Goal: Book appointment/travel/reservation

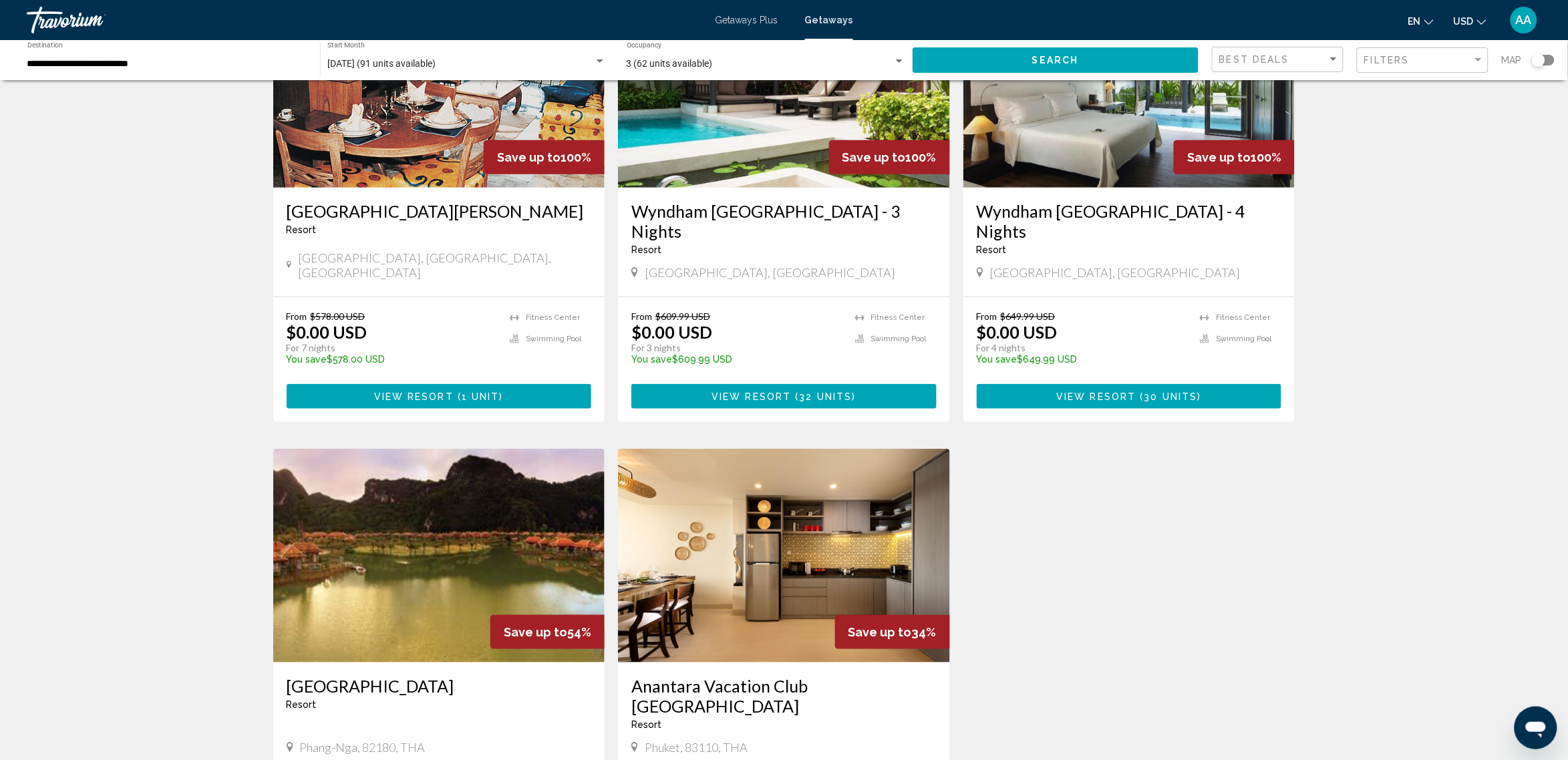
scroll to position [83, 0]
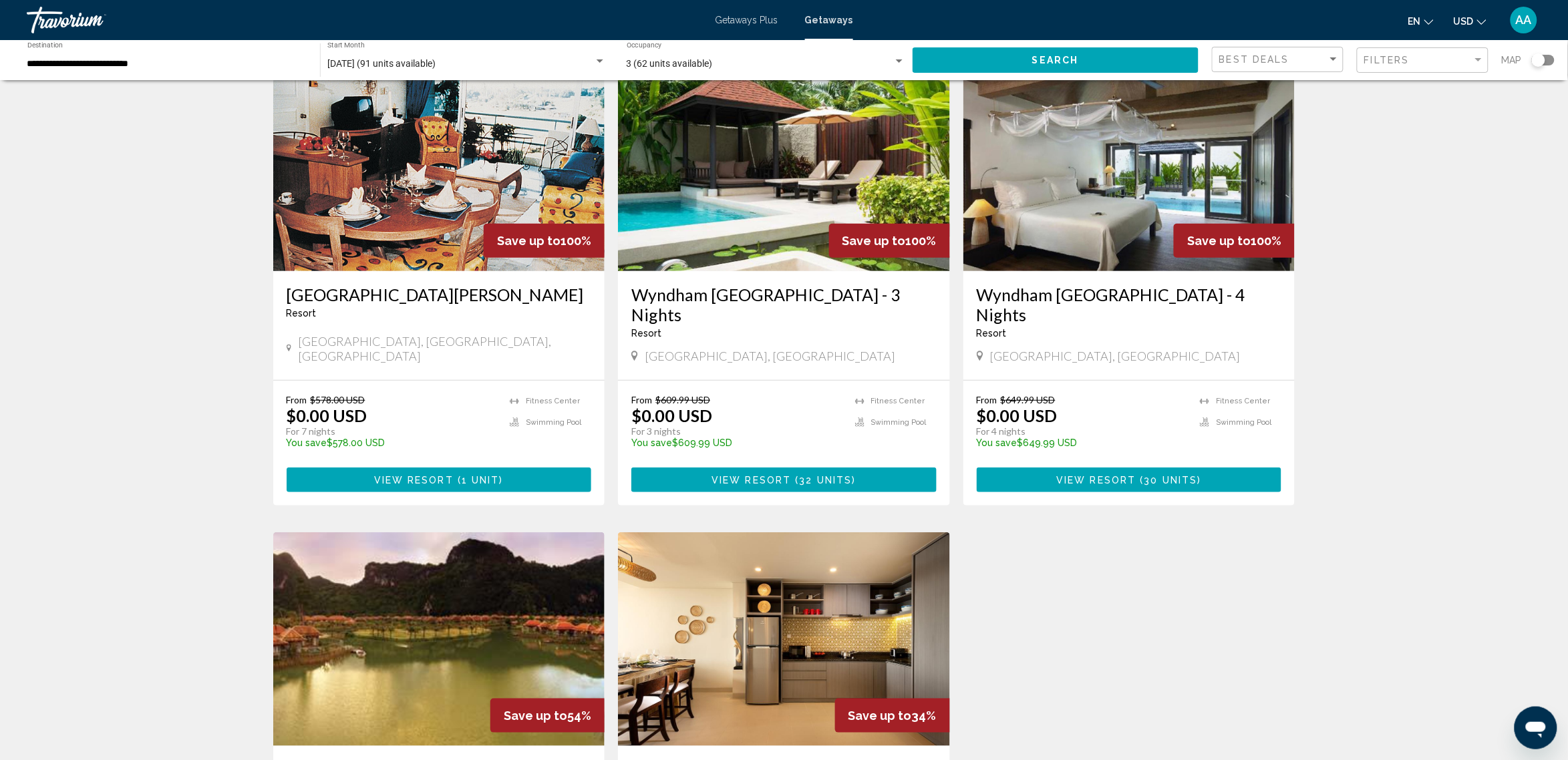
click at [707, 195] on img "Main content" at bounding box center [784, 164] width 332 height 213
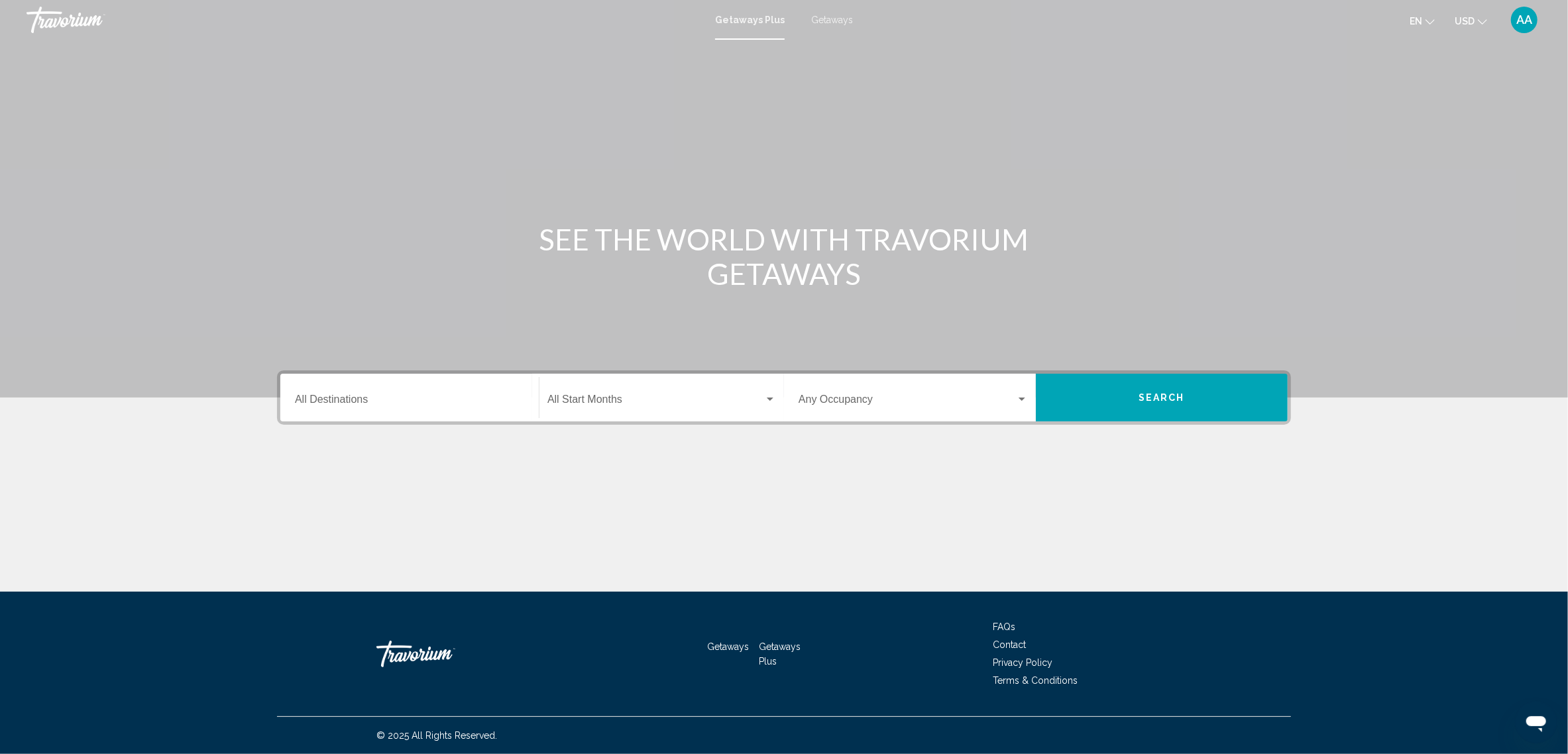
click at [337, 392] on div "Destination All Destinations" at bounding box center [409, 398] width 230 height 42
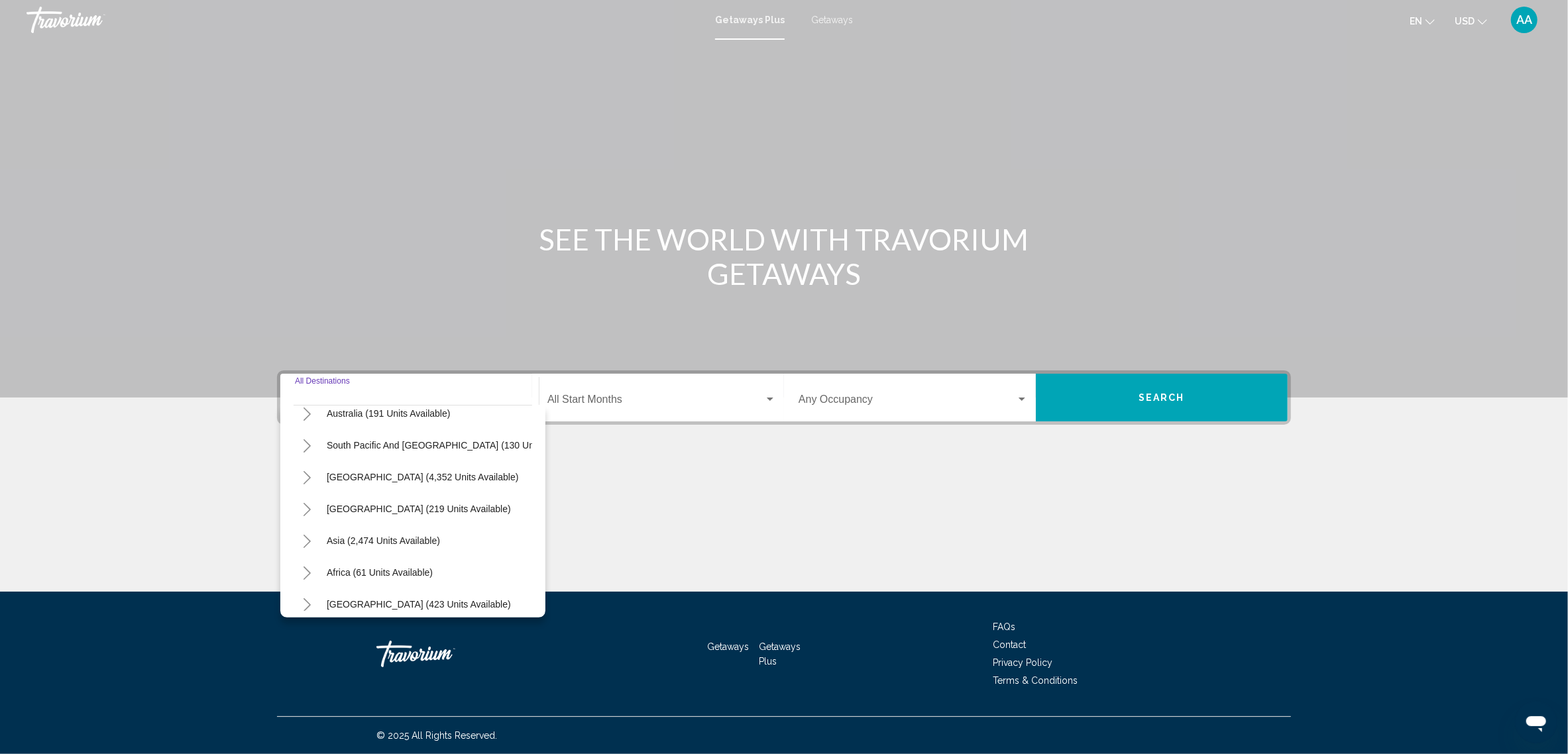
scroll to position [227, 0]
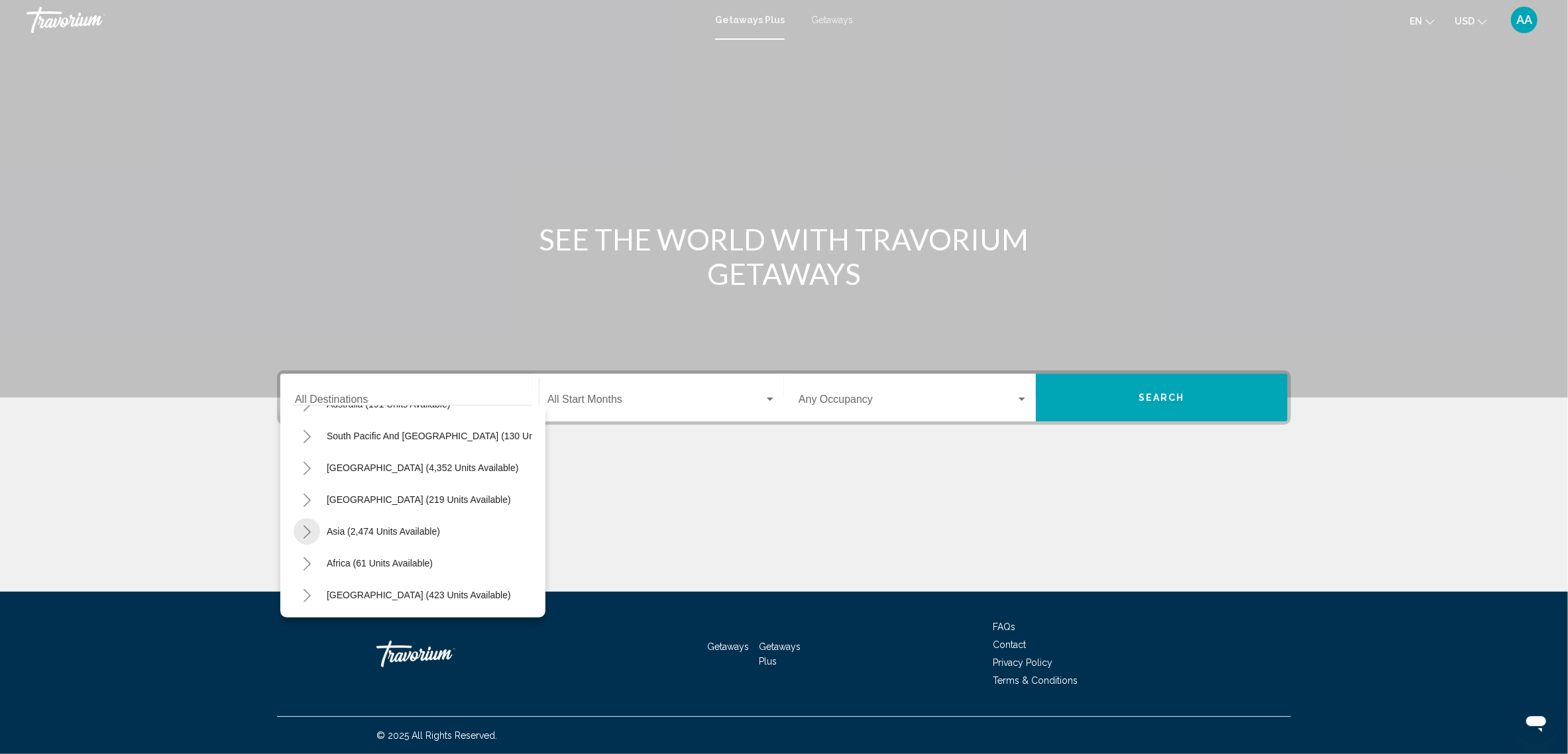
click at [305, 525] on icon "Toggle Asia (2,474 units available)" at bounding box center [306, 532] width 10 height 13
click at [340, 503] on span "Thailand (70 units available)" at bounding box center [403, 507] width 179 height 11
type input "**********"
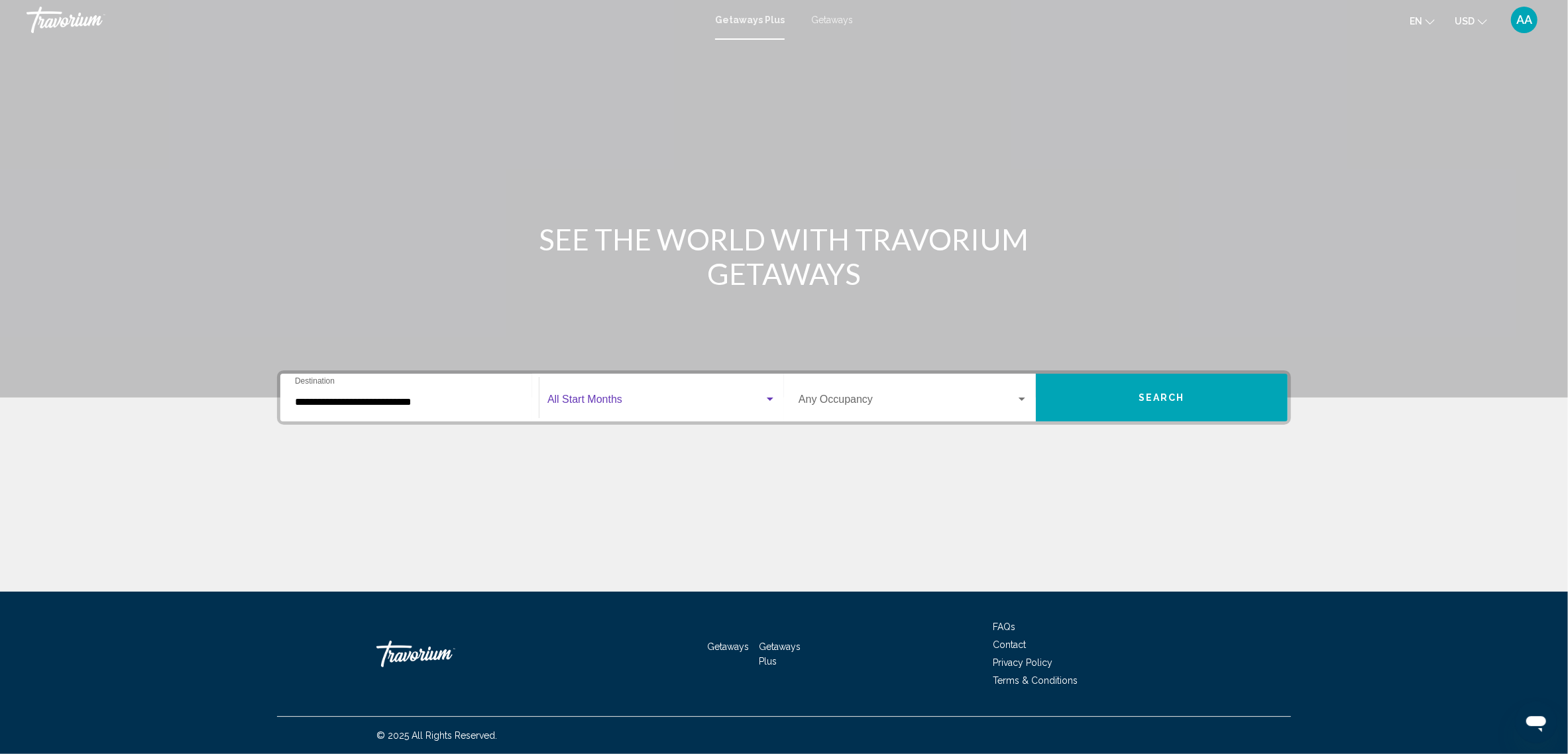
click at [768, 395] on div "Search widget" at bounding box center [769, 399] width 12 height 11
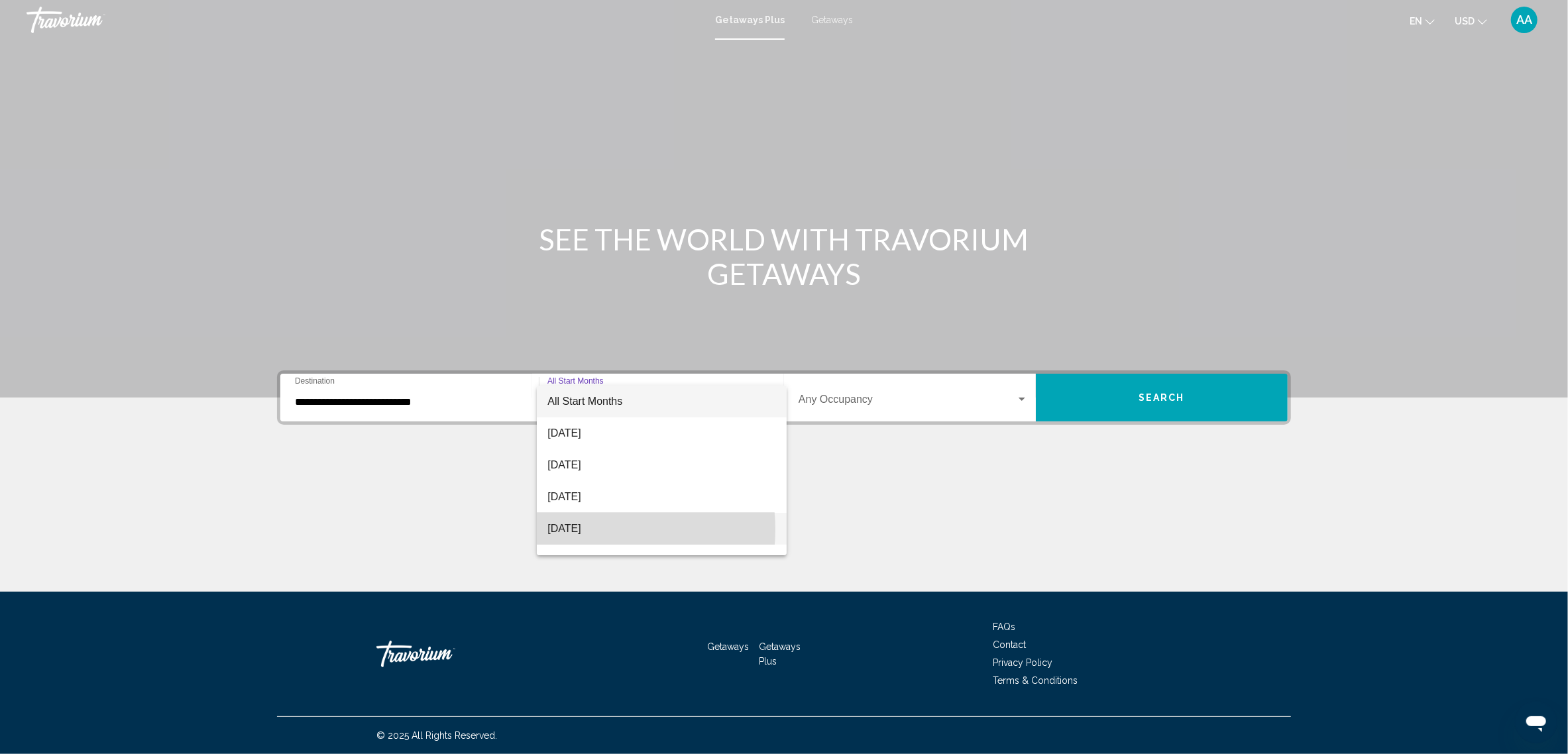
click at [584, 530] on span "November 2025" at bounding box center [662, 529] width 229 height 32
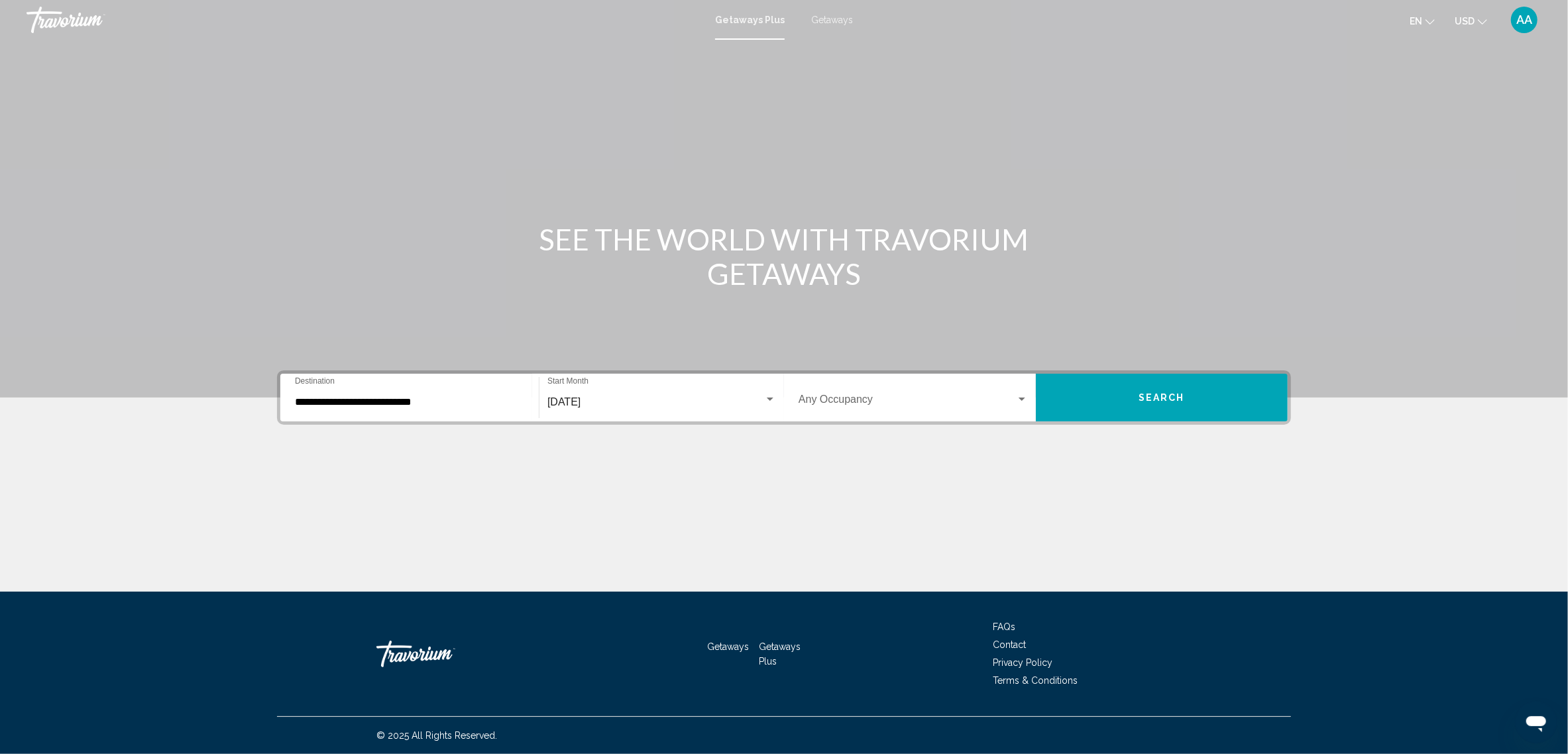
click at [1020, 390] on div "Occupancy Any Occupancy" at bounding box center [913, 398] width 230 height 42
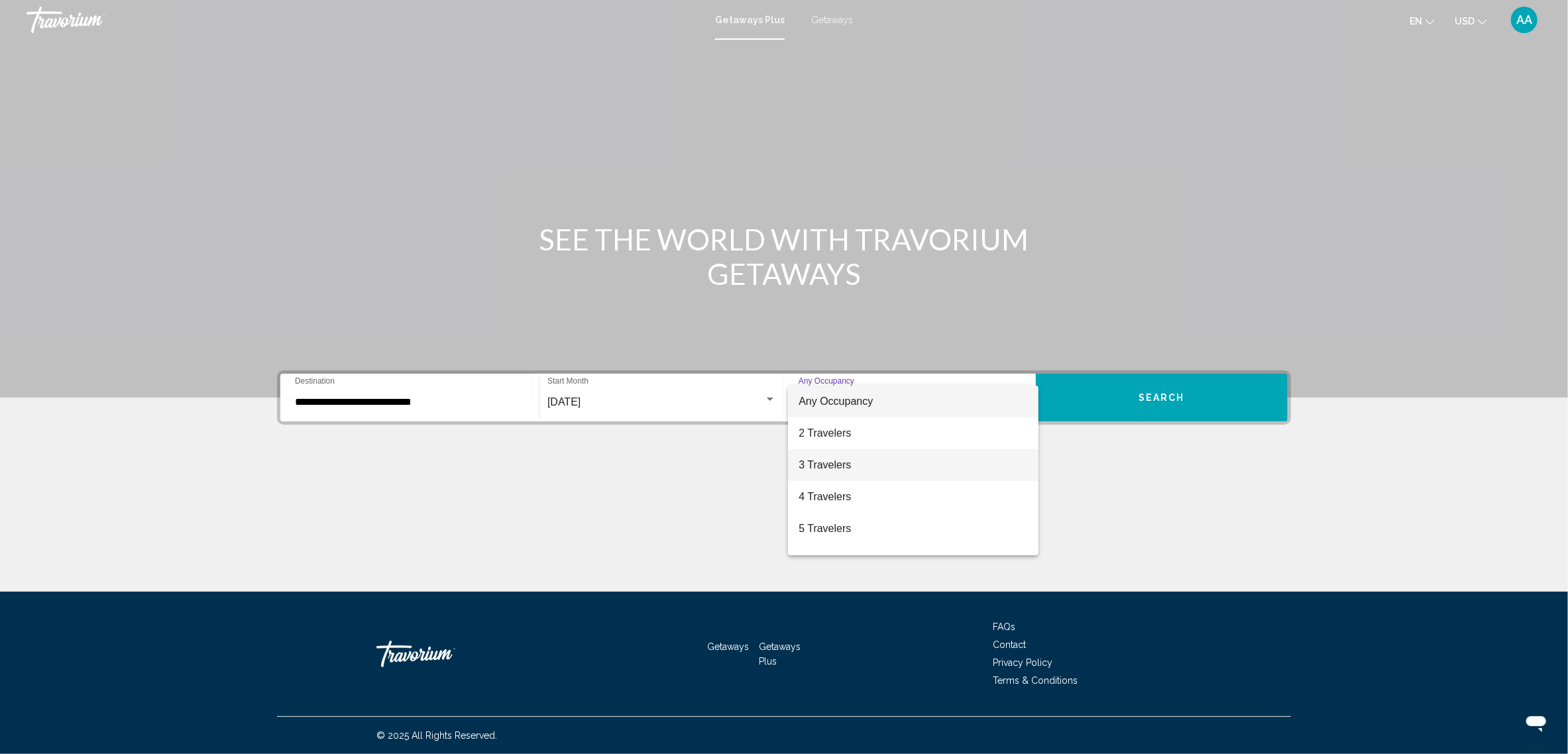
click at [842, 468] on span "3 Travelers" at bounding box center [913, 465] width 230 height 32
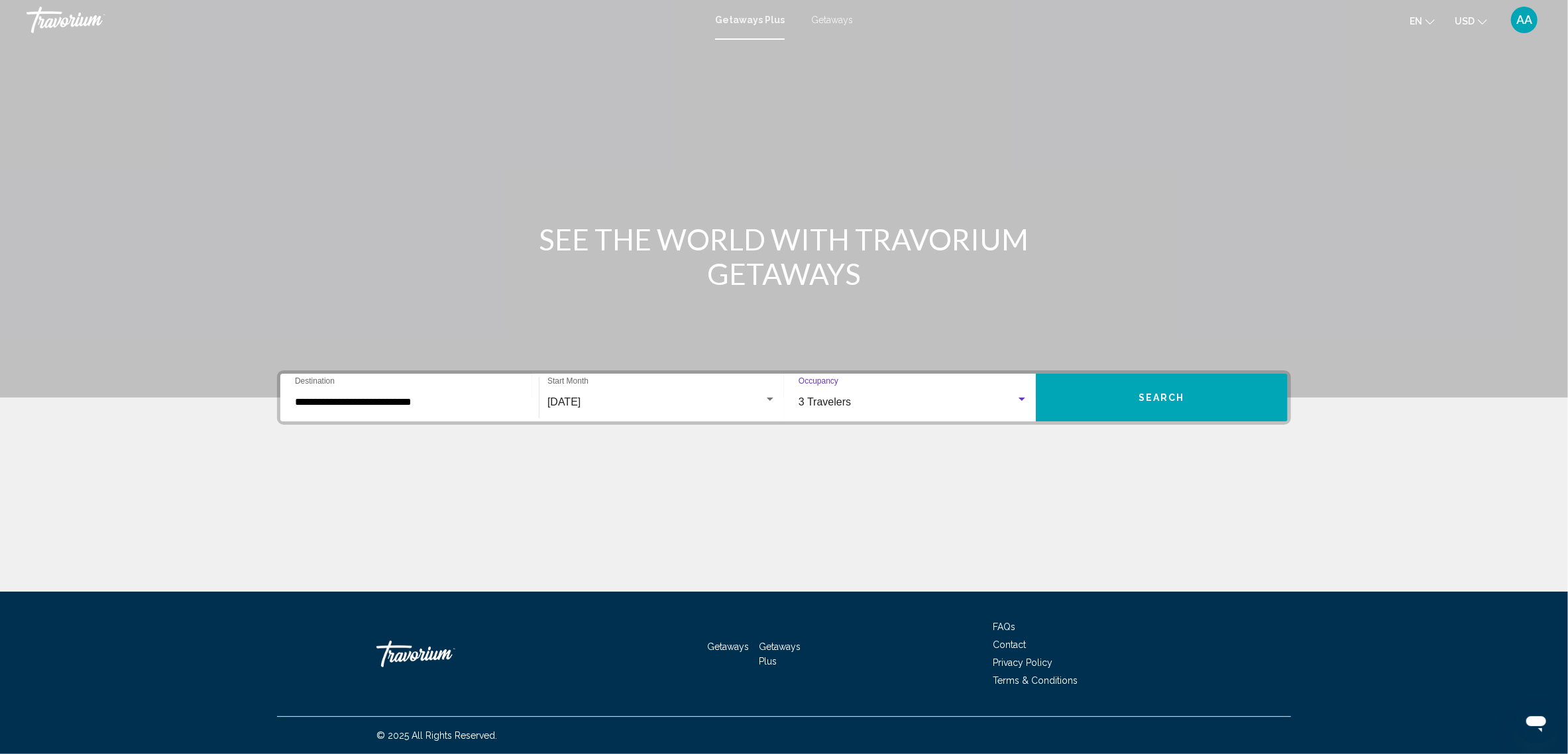
click at [1158, 389] on button "Search" at bounding box center [1161, 397] width 252 height 47
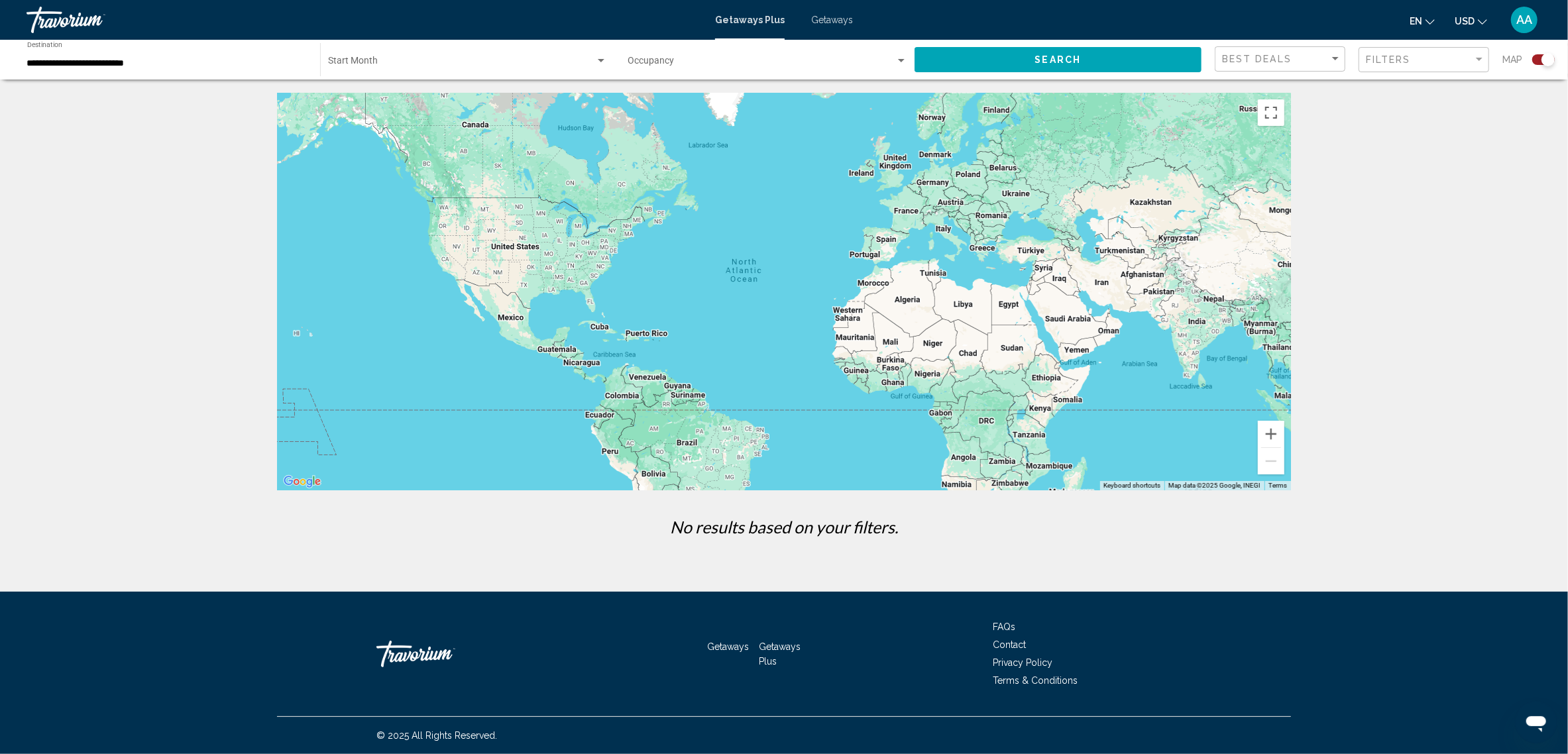
click at [820, 24] on span "Getaways" at bounding box center [832, 20] width 42 height 11
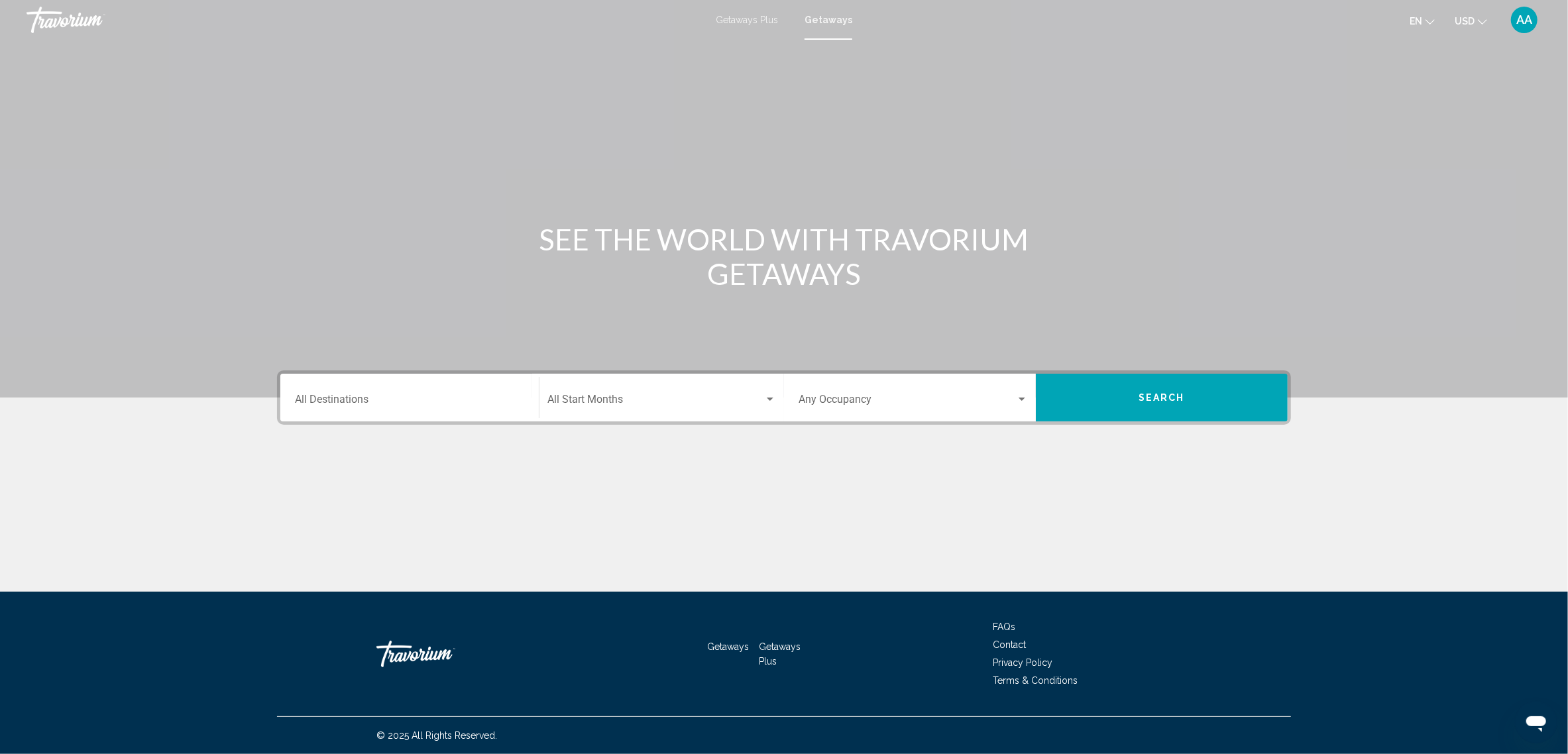
click at [342, 403] on input "Destination All Destinations" at bounding box center [409, 402] width 230 height 12
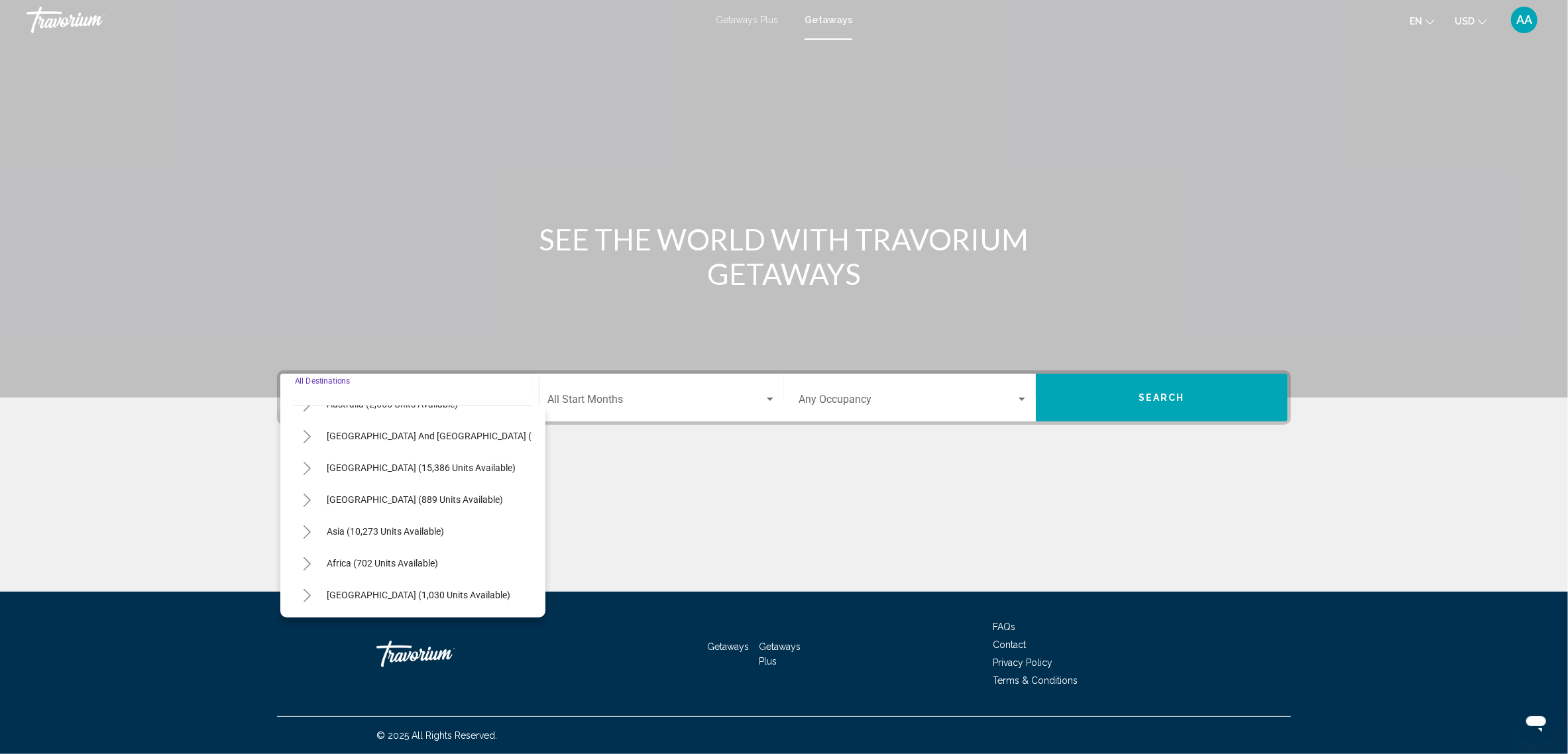
scroll to position [227, 0]
click at [301, 522] on button "Toggle Asia (10,273 units available)" at bounding box center [307, 532] width 27 height 27
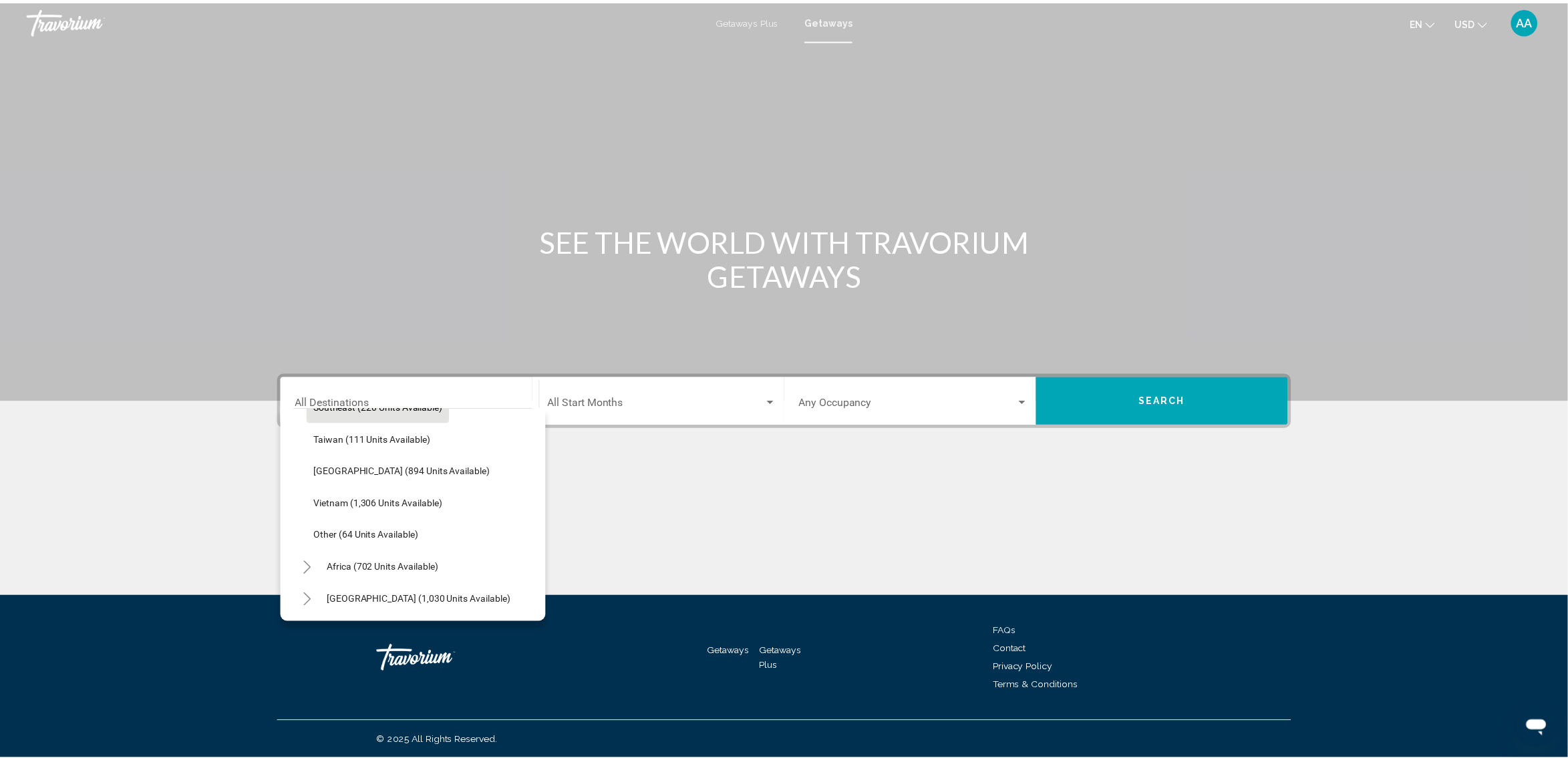
scroll to position [710, 0]
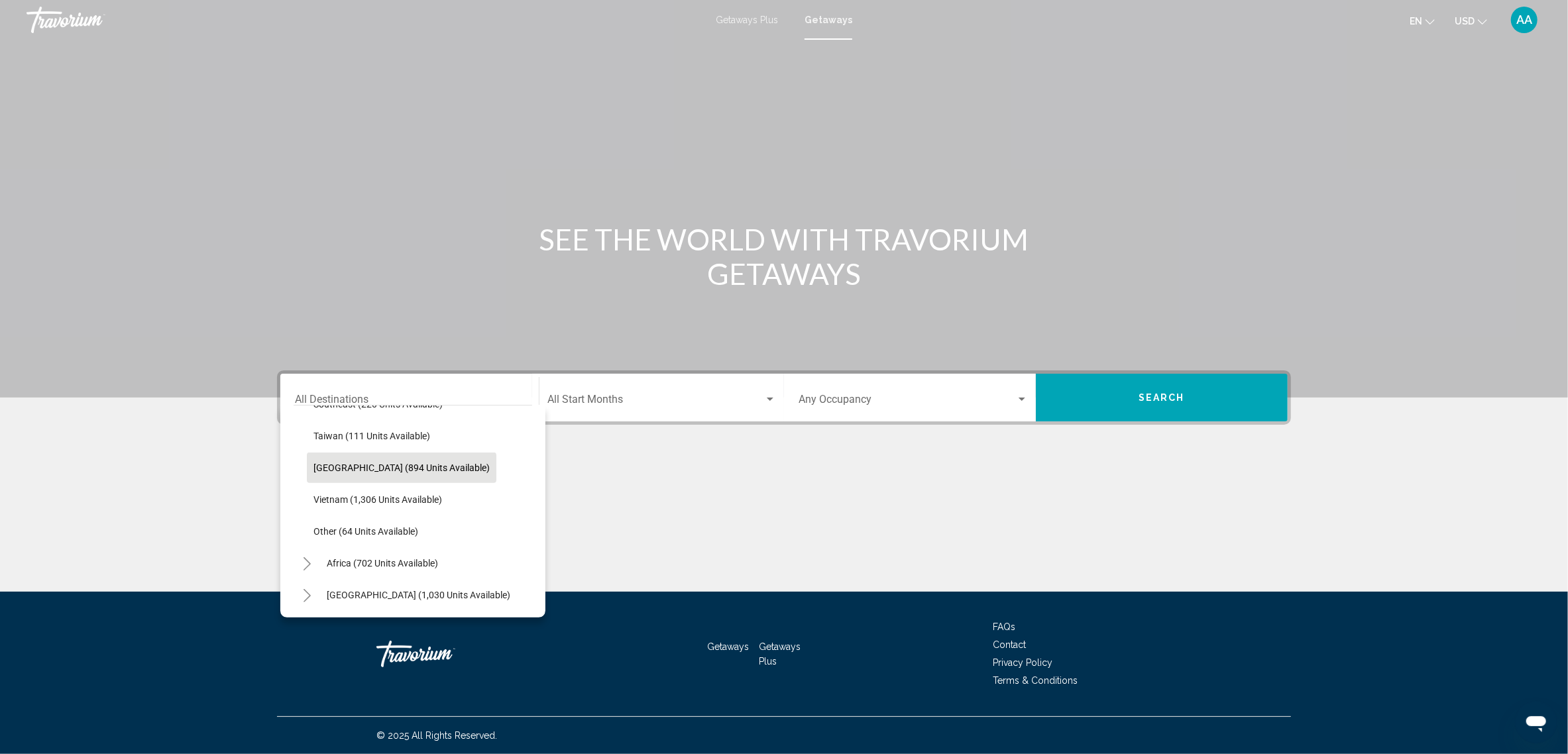
click at [388, 463] on span "Thailand (894 units available)" at bounding box center [401, 468] width 176 height 11
type input "**********"
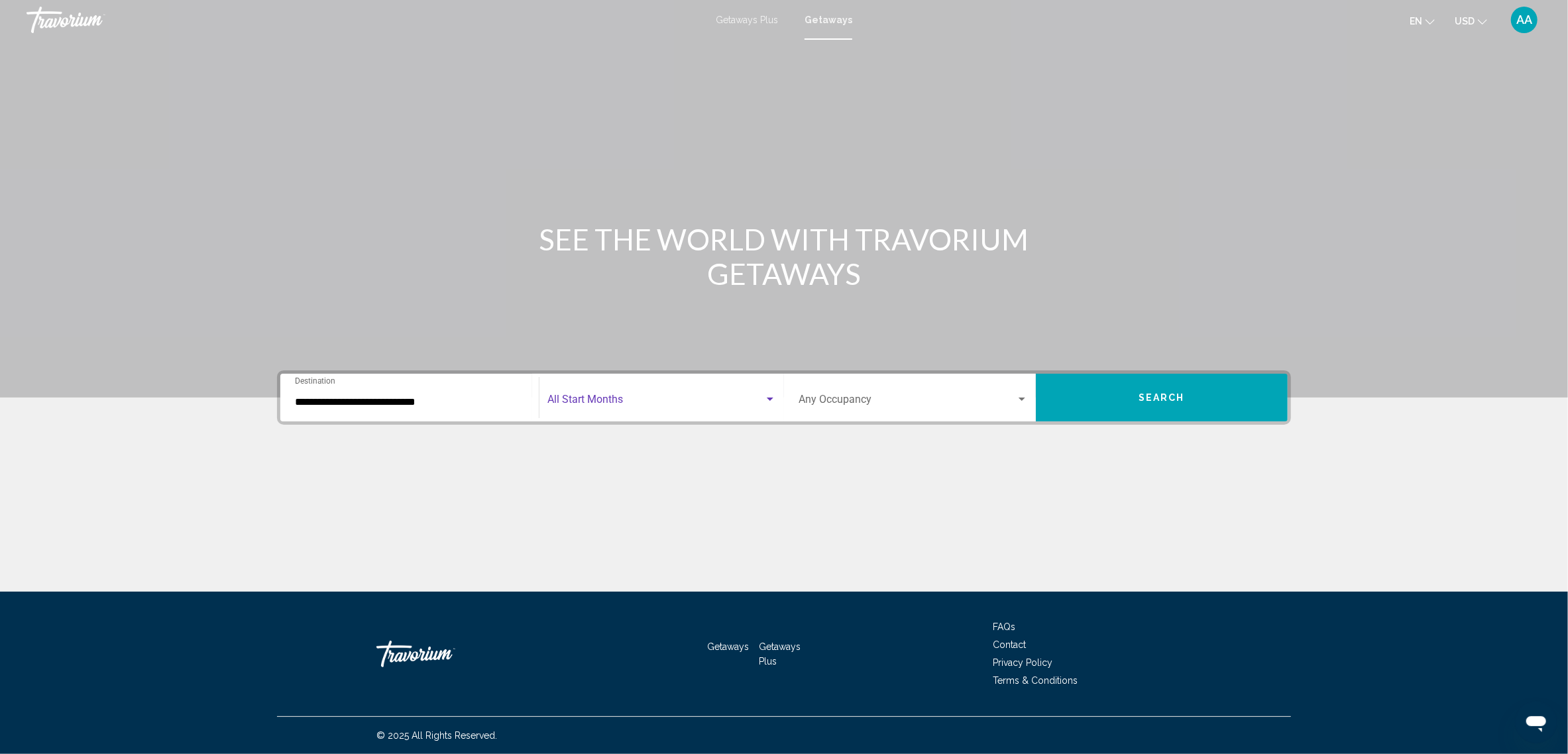
click at [775, 394] on div "Search widget" at bounding box center [769, 399] width 12 height 11
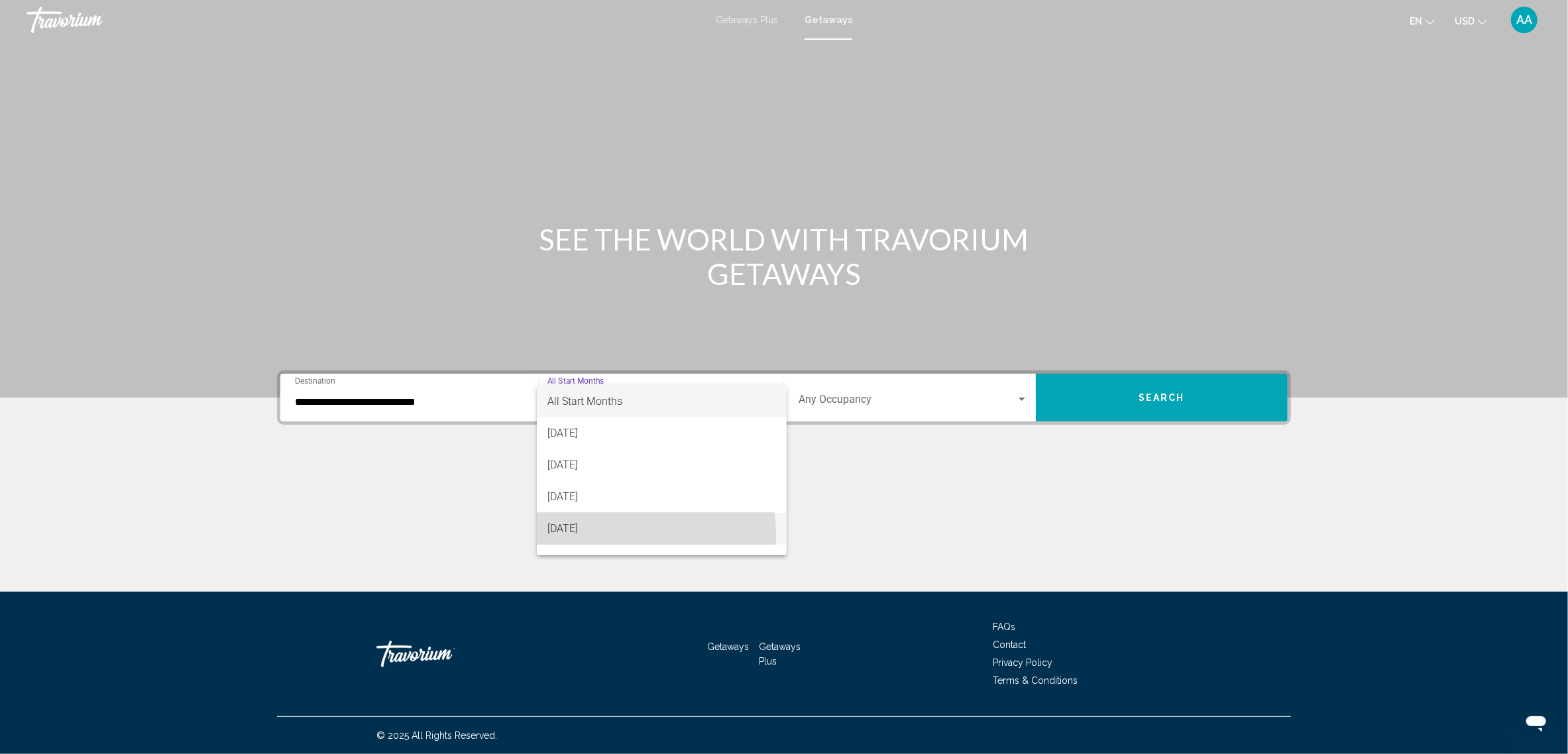
click at [587, 535] on span "November 2025" at bounding box center [662, 529] width 229 height 32
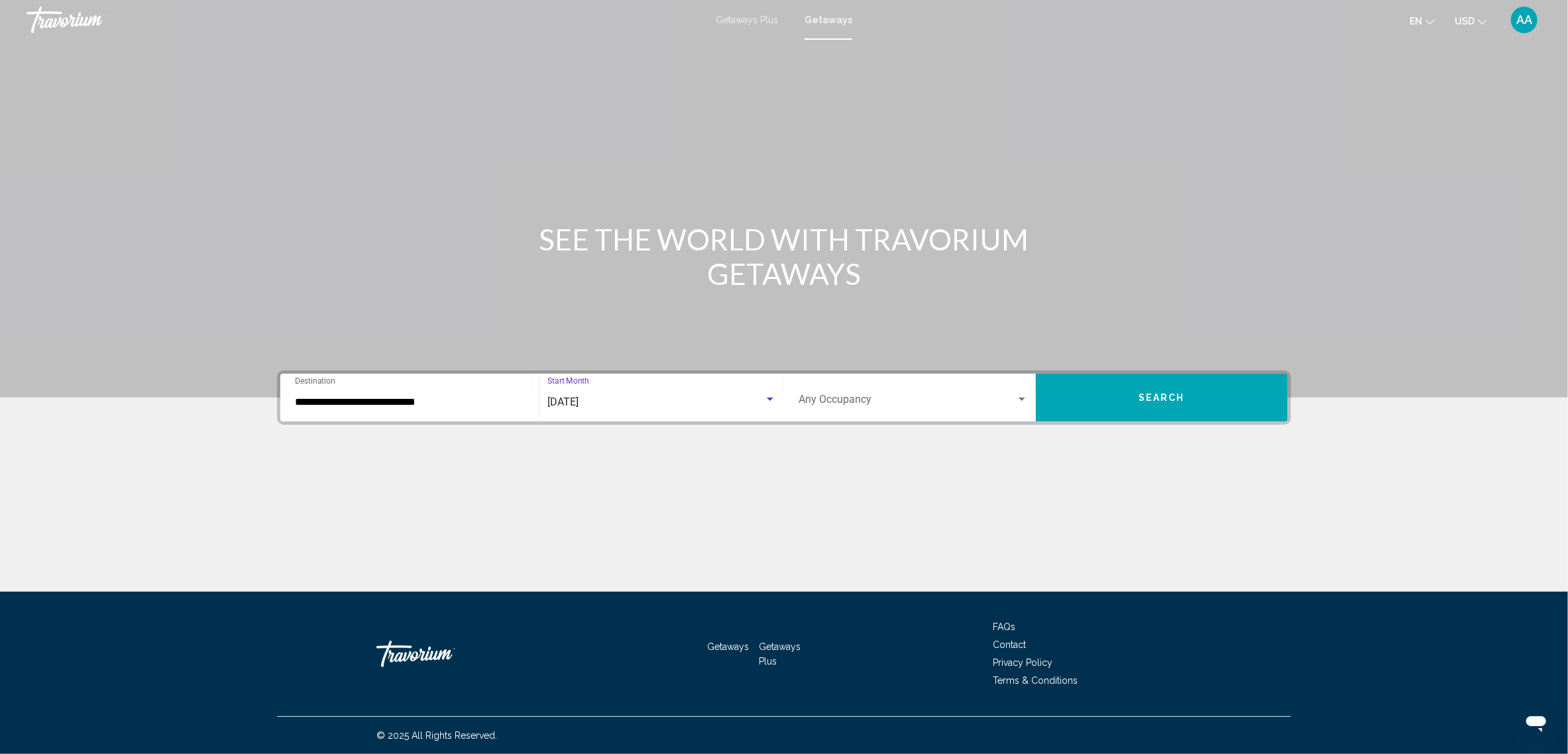
click at [1026, 391] on div "Occupancy Any Occupancy" at bounding box center [913, 398] width 230 height 42
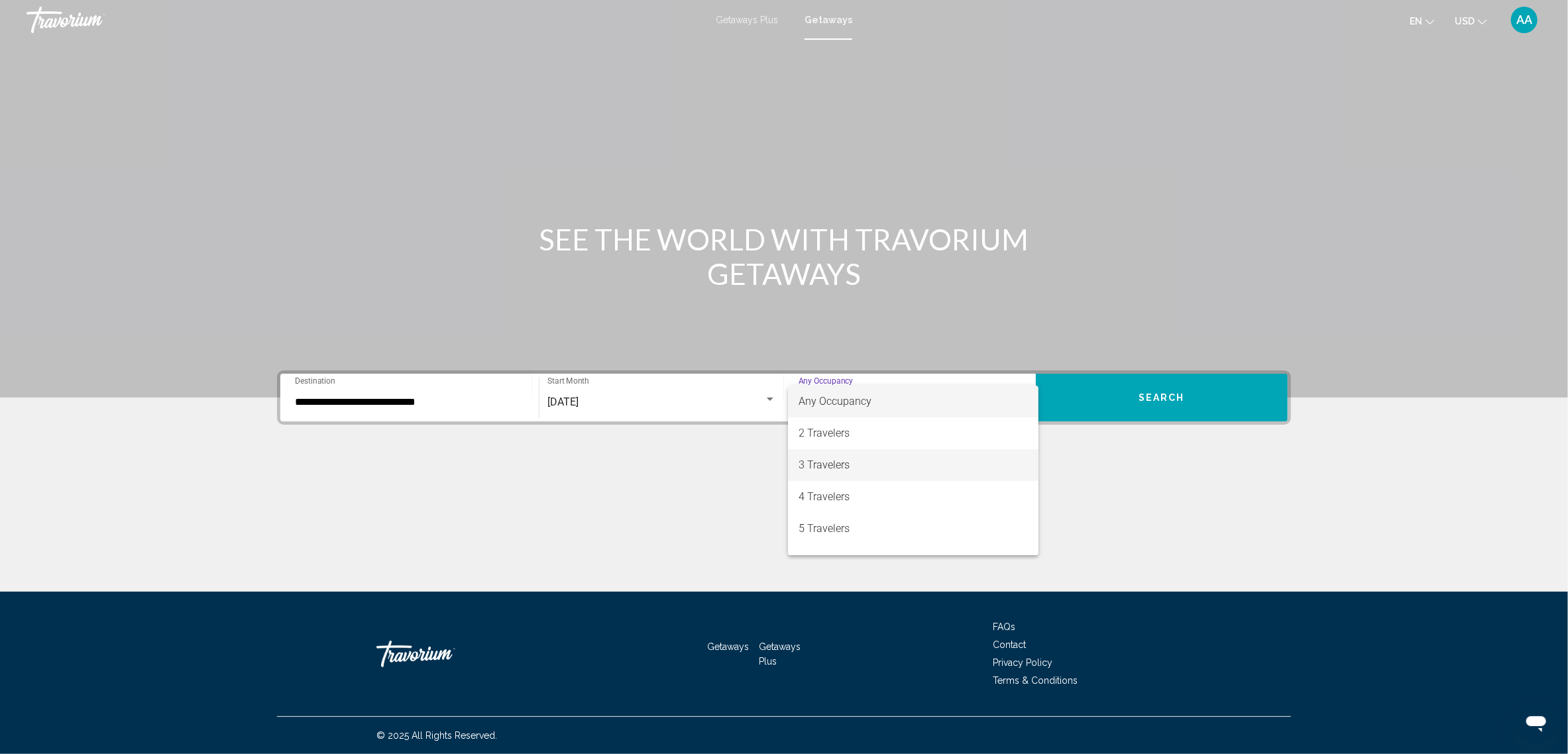
click at [840, 461] on span "3 Travelers" at bounding box center [913, 465] width 230 height 32
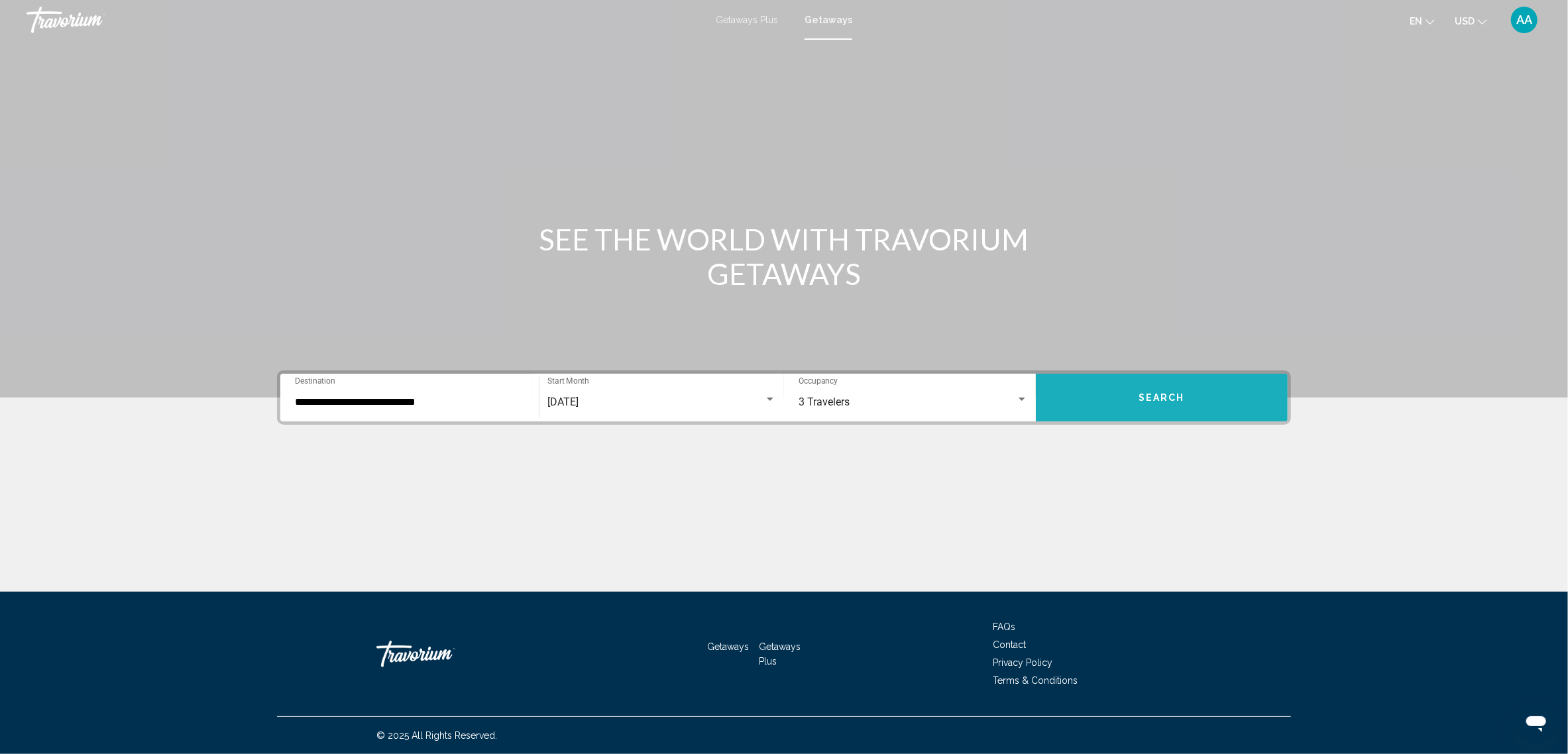
click at [1130, 398] on button "Search" at bounding box center [1161, 397] width 252 height 47
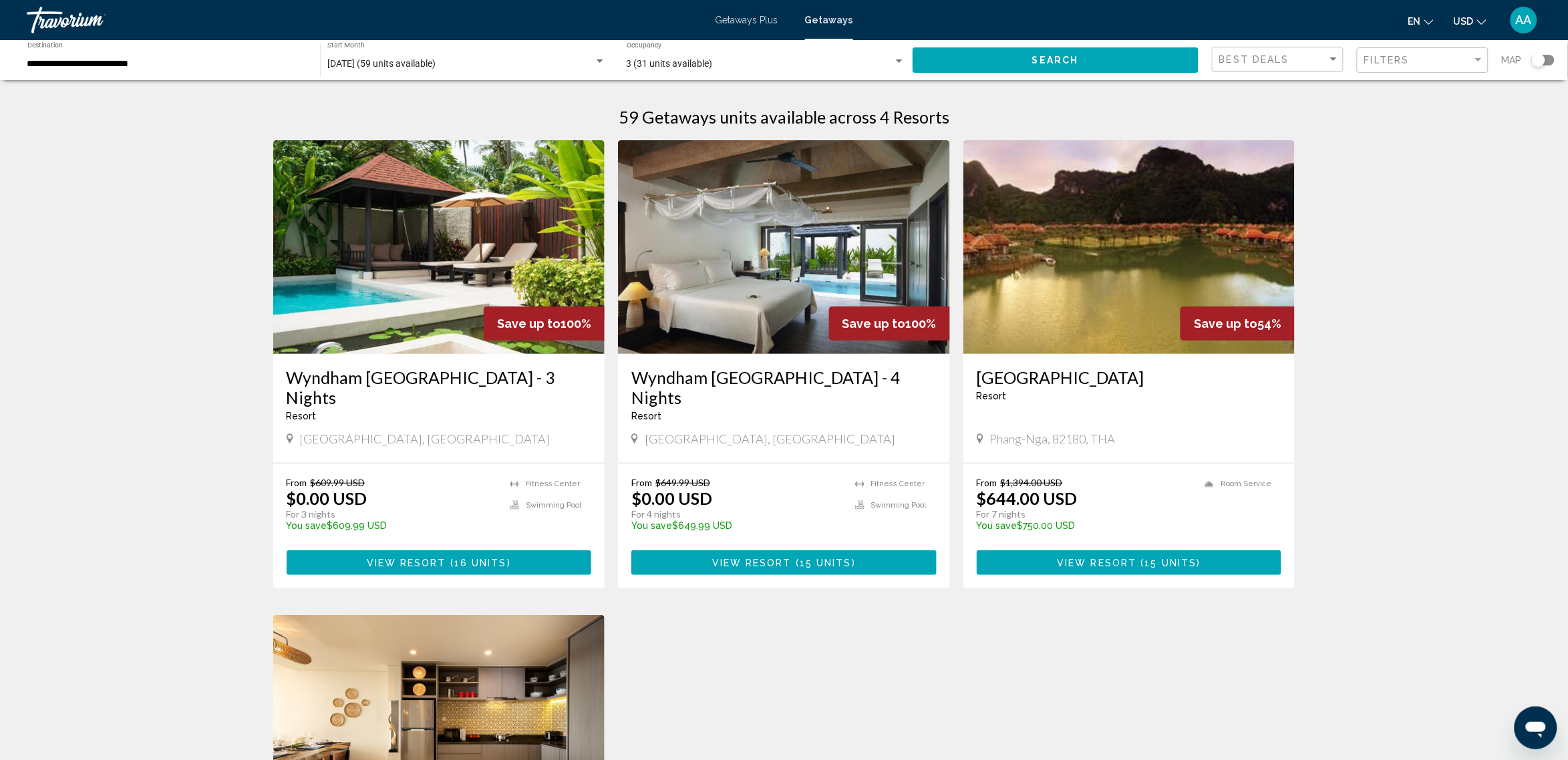
click at [475, 375] on h3 "Wyndham [GEOGRAPHIC_DATA] - 3 Nights" at bounding box center [439, 387] width 305 height 40
click at [726, 332] on img "Main content" at bounding box center [784, 247] width 332 height 213
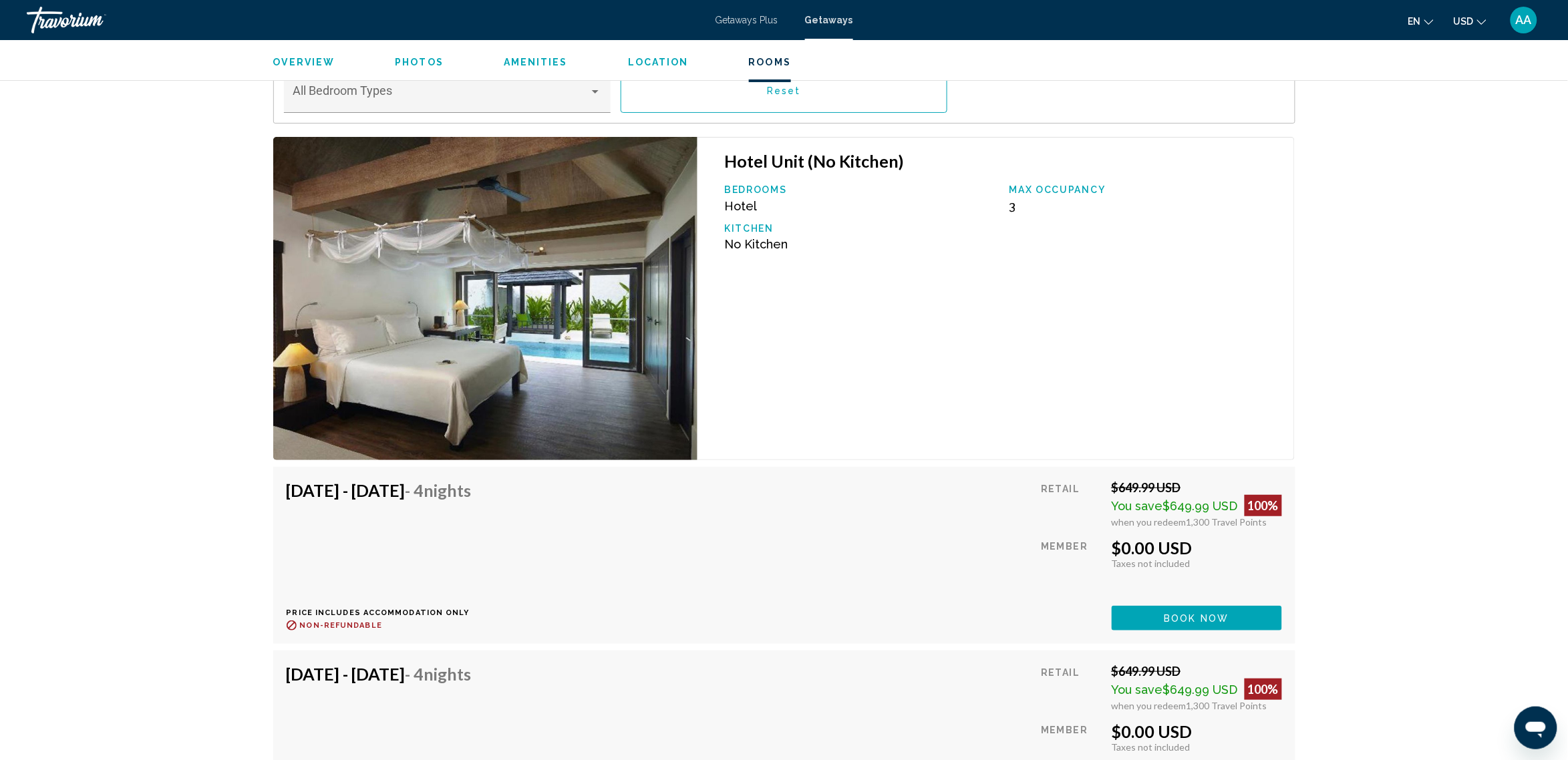
scroll to position [2087, 0]
